Goal: Find specific page/section: Find specific page/section

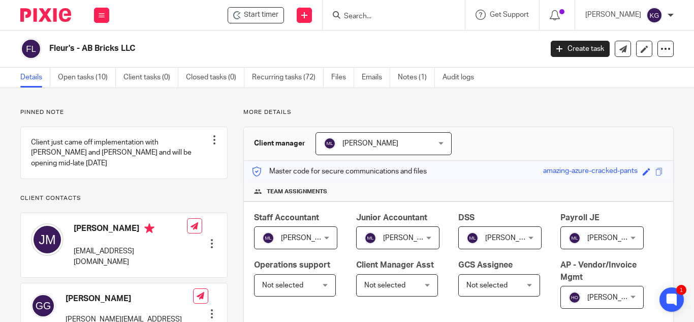
click at [168, 109] on p "Pinned note" at bounding box center [123, 112] width 207 height 8
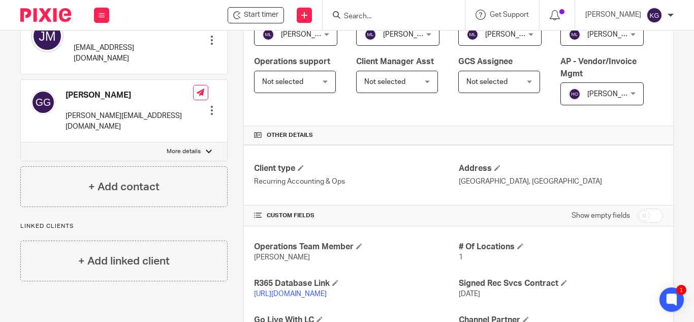
scroll to position [254, 0]
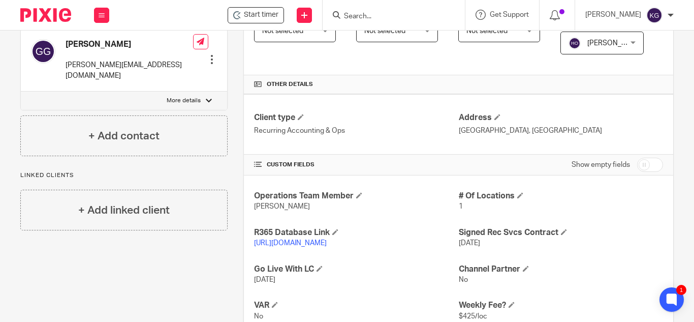
click at [327, 247] on link "[URL][DOMAIN_NAME]" at bounding box center [290, 242] width 73 height 7
click at [366, 14] on input "Search" at bounding box center [388, 16] width 91 height 9
click at [375, 10] on form at bounding box center [397, 15] width 108 height 13
click at [375, 18] on input "Search" at bounding box center [388, 16] width 91 height 9
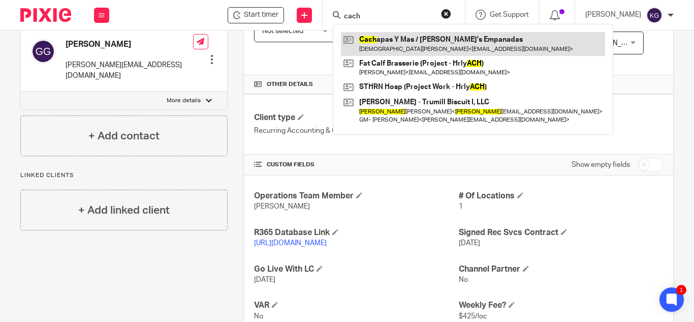
type input "cach"
click at [411, 39] on link at bounding box center [473, 43] width 264 height 23
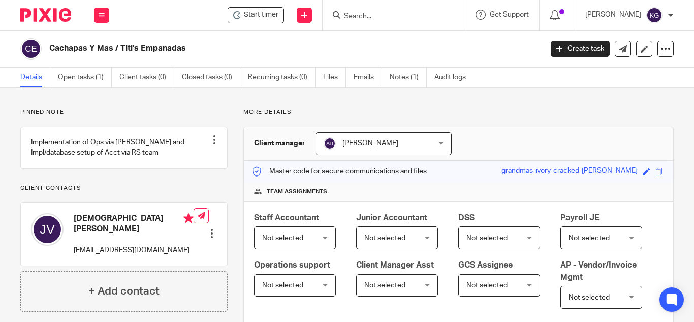
scroll to position [254, 0]
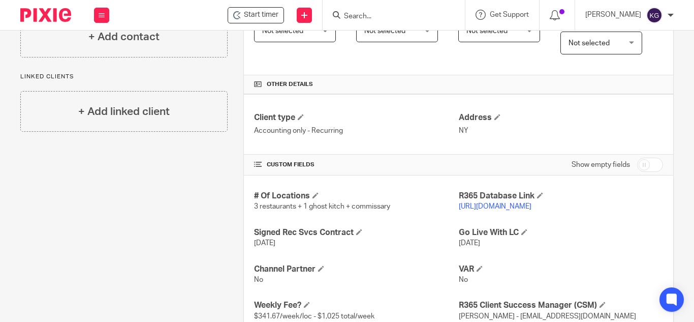
click at [516, 210] on link "[URL][DOMAIN_NAME]" at bounding box center [495, 206] width 73 height 7
